Goal: Information Seeking & Learning: Learn about a topic

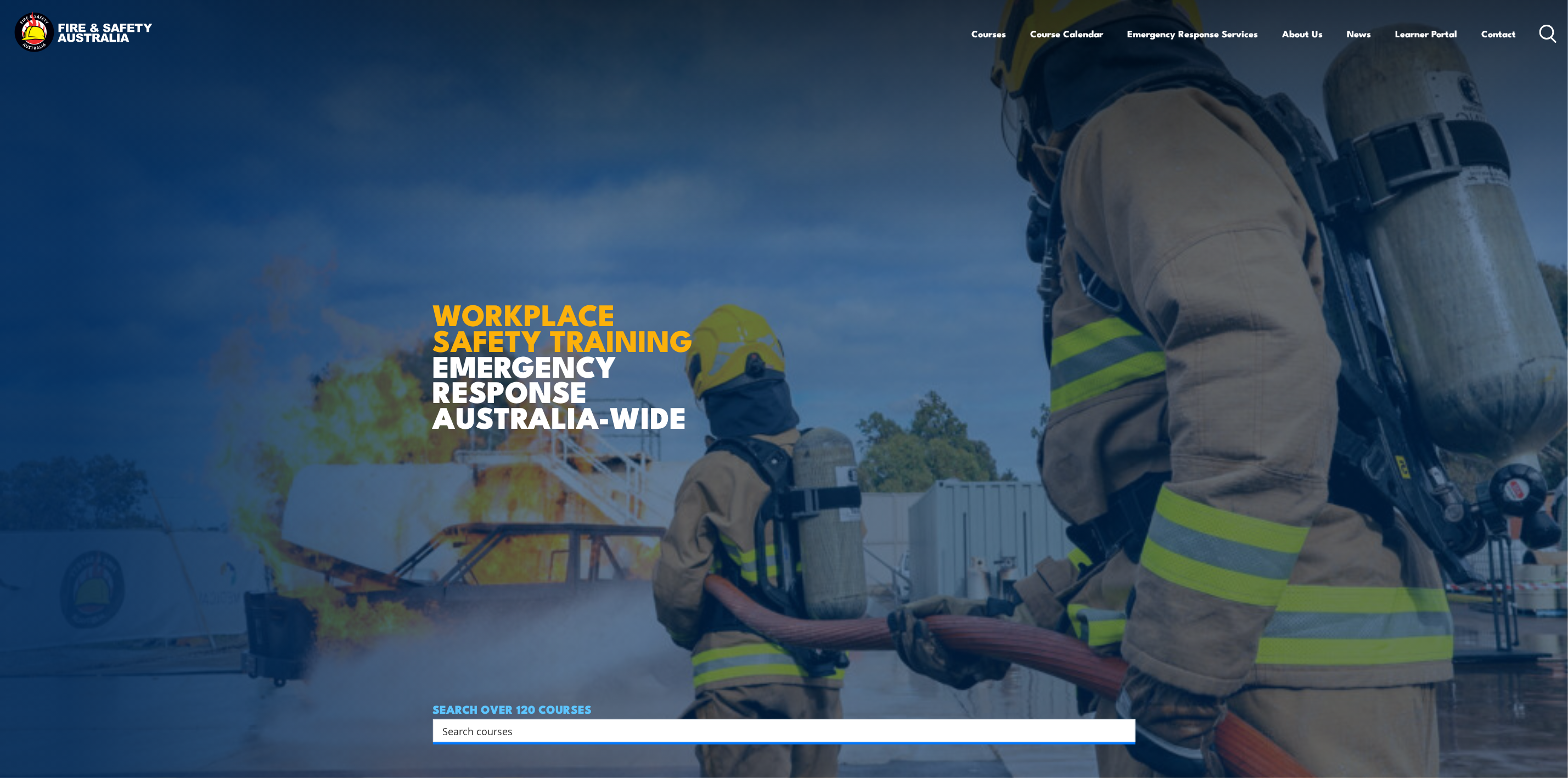
click at [1542, 30] on icon at bounding box center [1548, 34] width 18 height 18
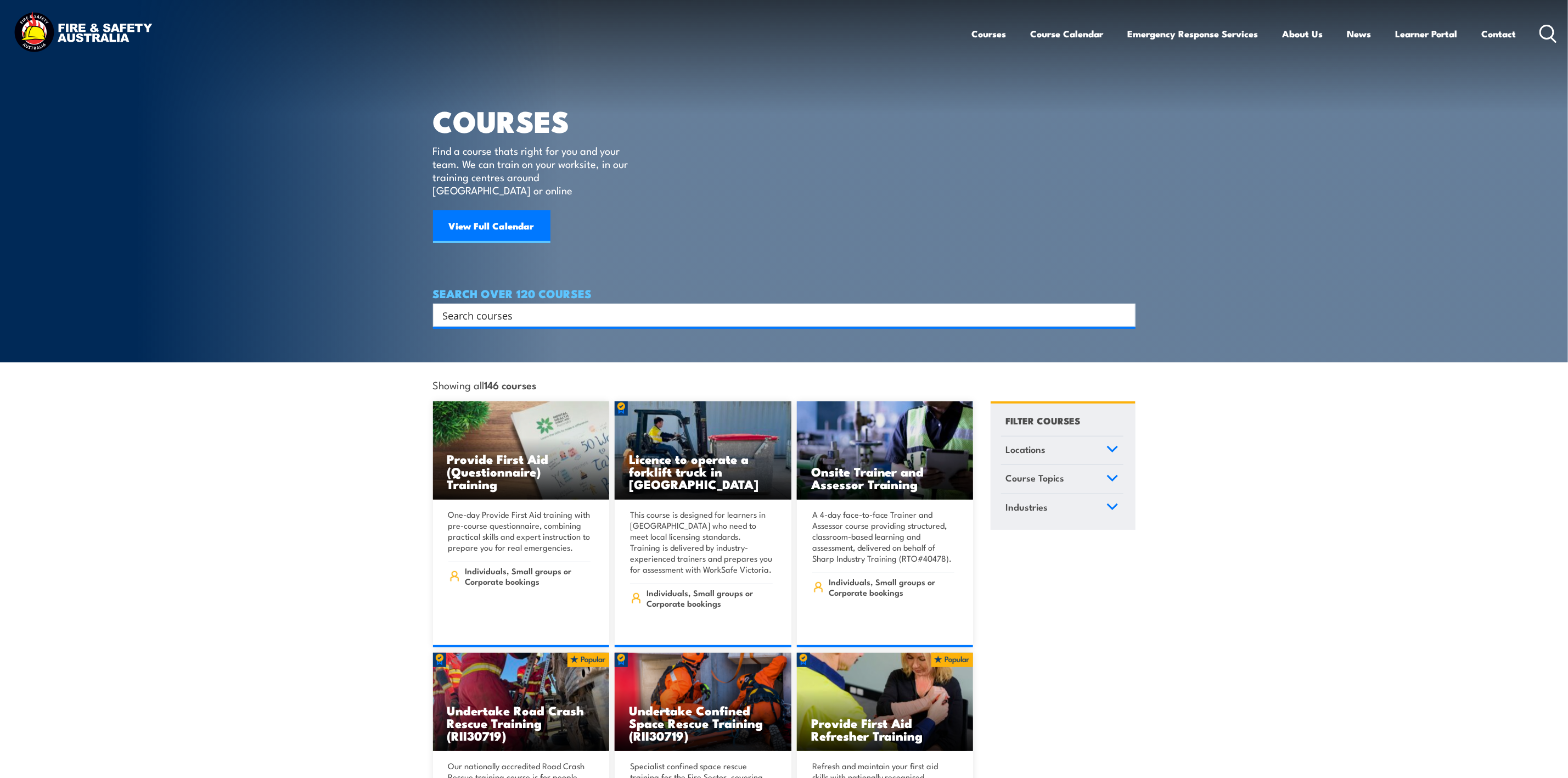
click at [542, 307] on input "Search input" at bounding box center [777, 315] width 668 height 16
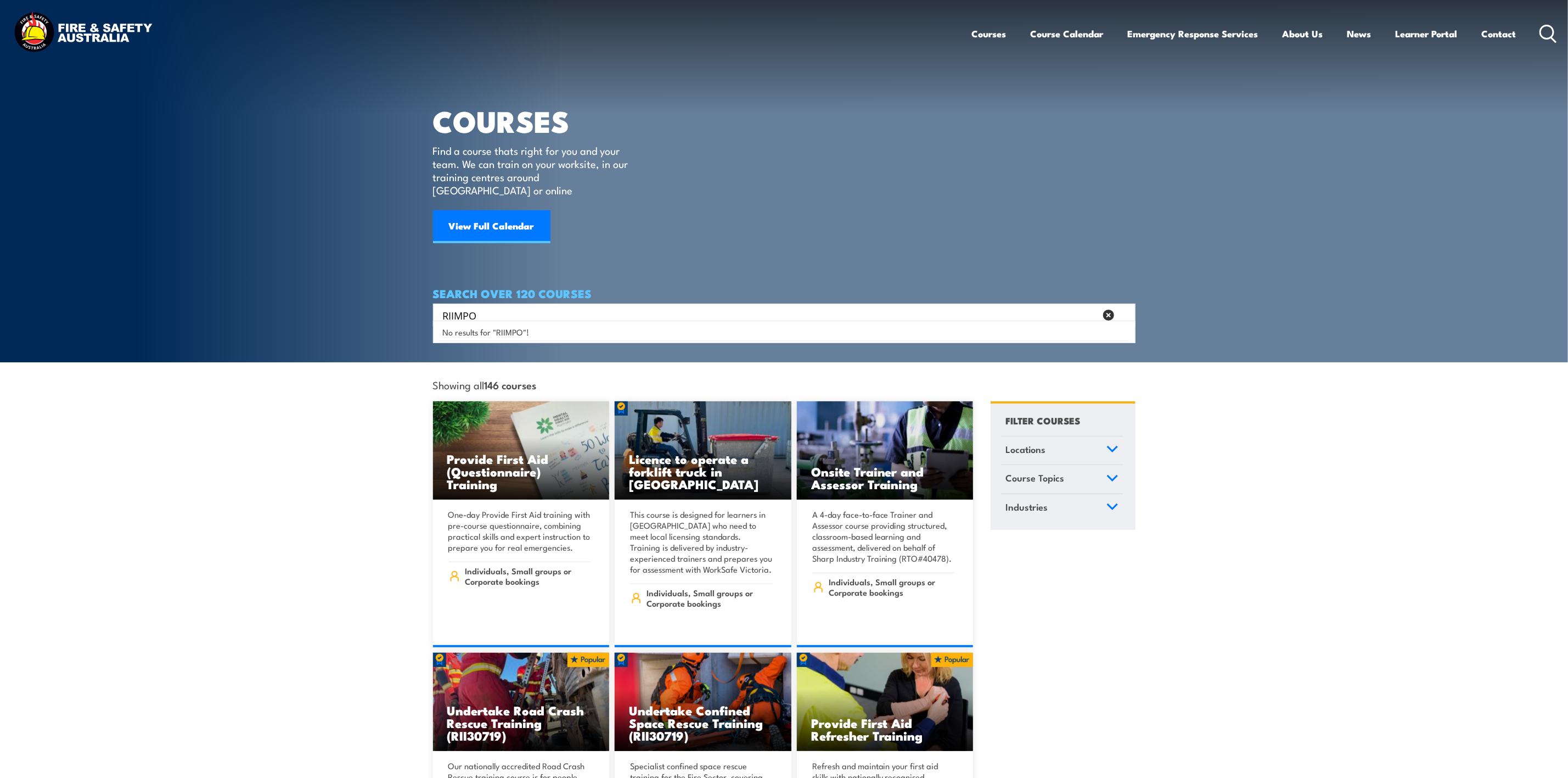
type input "RIIMPO"
